Goal: Task Accomplishment & Management: Complete application form

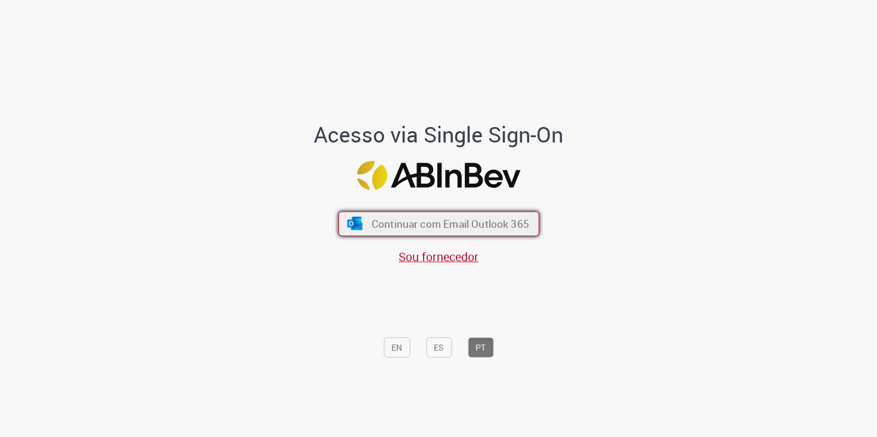
click at [407, 224] on span "Continuar com Email Outlook 365" at bounding box center [450, 224] width 158 height 14
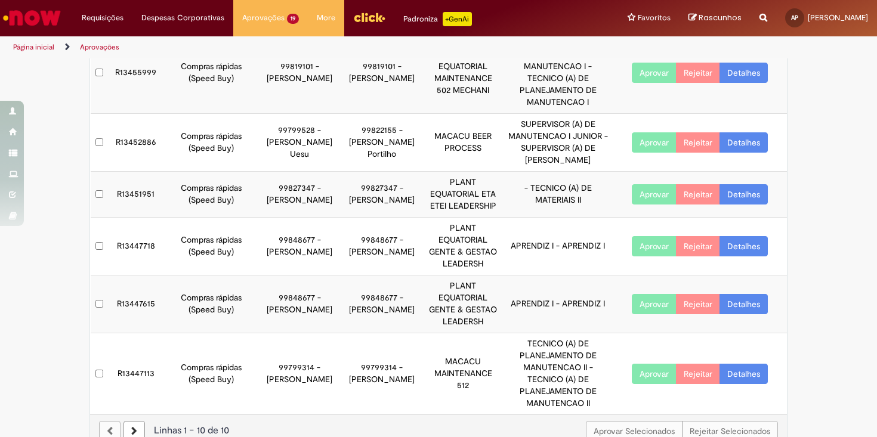
scroll to position [331, 0]
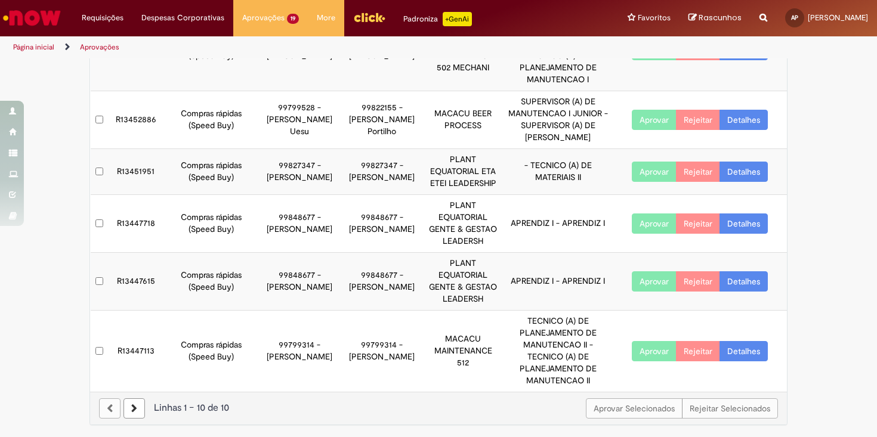
click at [134, 413] on link at bounding box center [134, 409] width 21 height 20
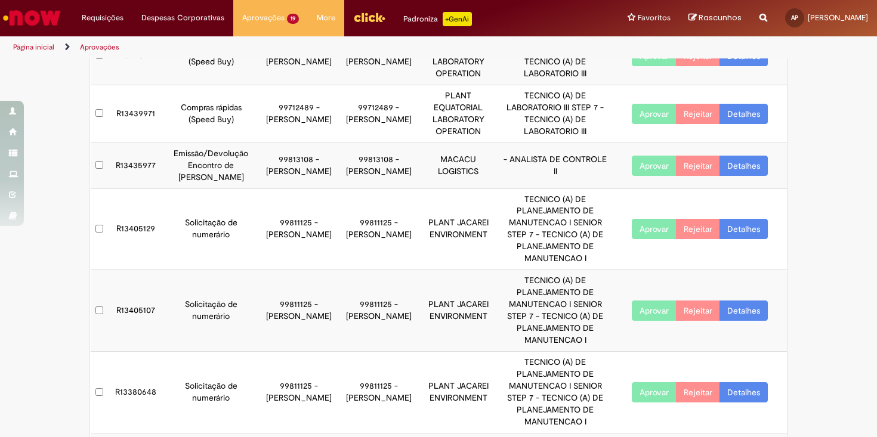
scroll to position [102, 0]
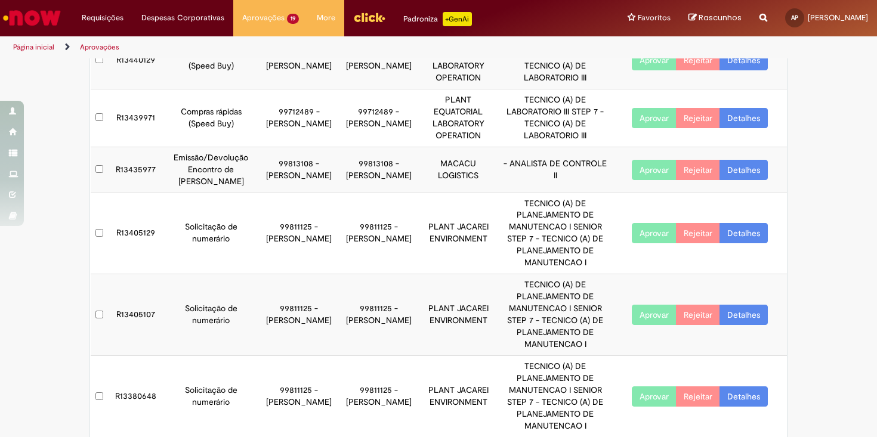
click at [747, 175] on link "Detalhes" at bounding box center [744, 170] width 48 height 20
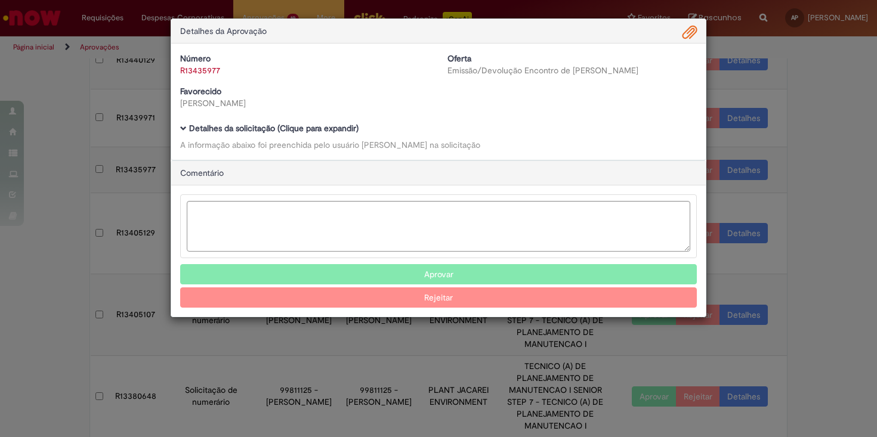
click at [302, 129] on b "Detalhes da solicitação (Clique para expandir)" at bounding box center [273, 128] width 169 height 11
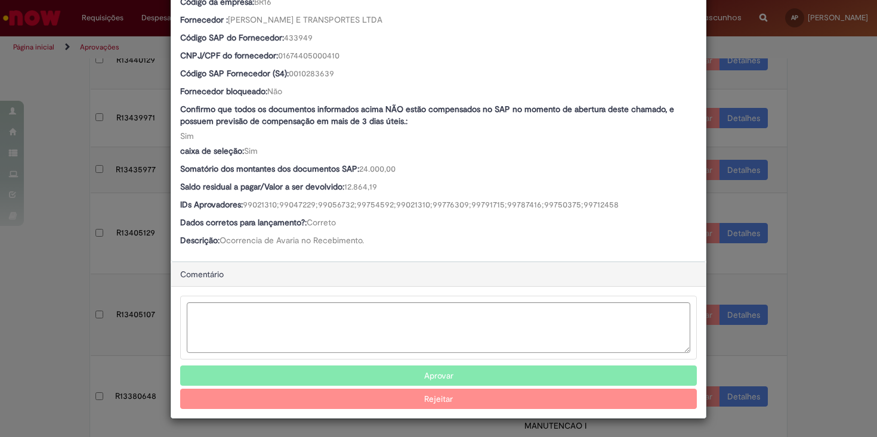
scroll to position [520, 0]
click at [411, 377] on button "Aprovar" at bounding box center [438, 376] width 517 height 20
